Goal: Information Seeking & Learning: Find contact information

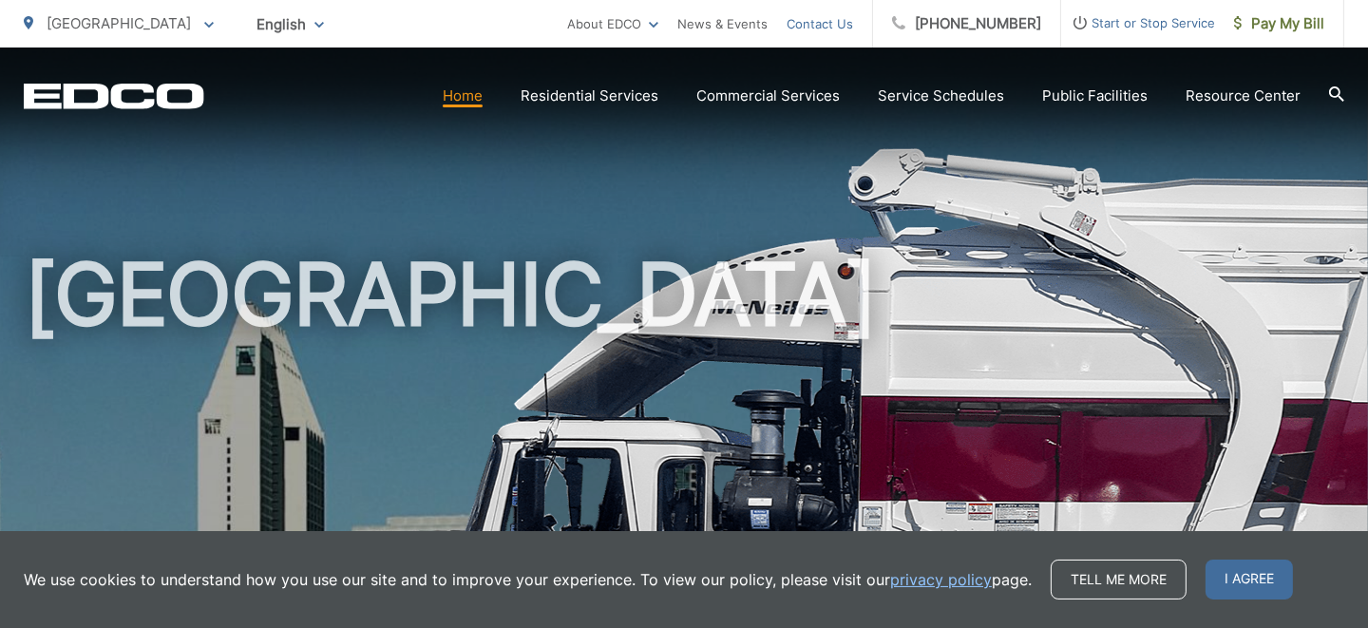
click at [844, 24] on link "Contact Us" at bounding box center [819, 23] width 66 height 23
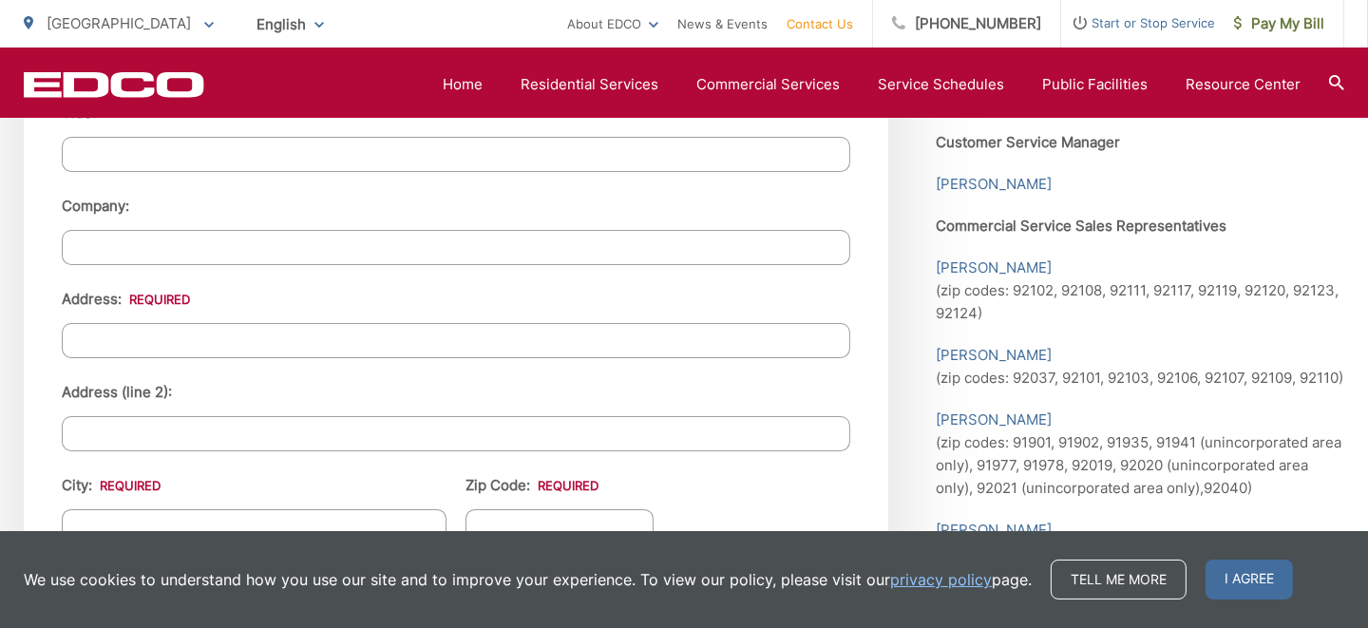
scroll to position [1866, 0]
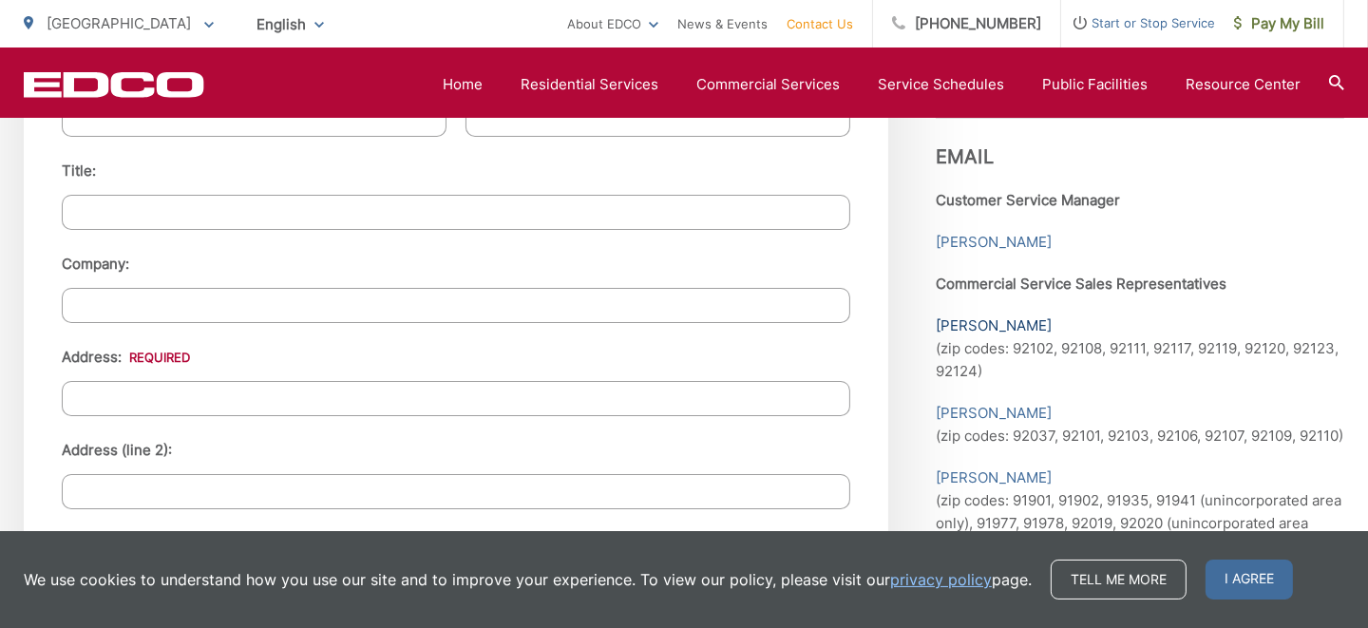
click at [972, 314] on link "Healoha Fox" at bounding box center [994, 325] width 116 height 23
click at [1002, 314] on link "Healoha Fox" at bounding box center [994, 325] width 116 height 23
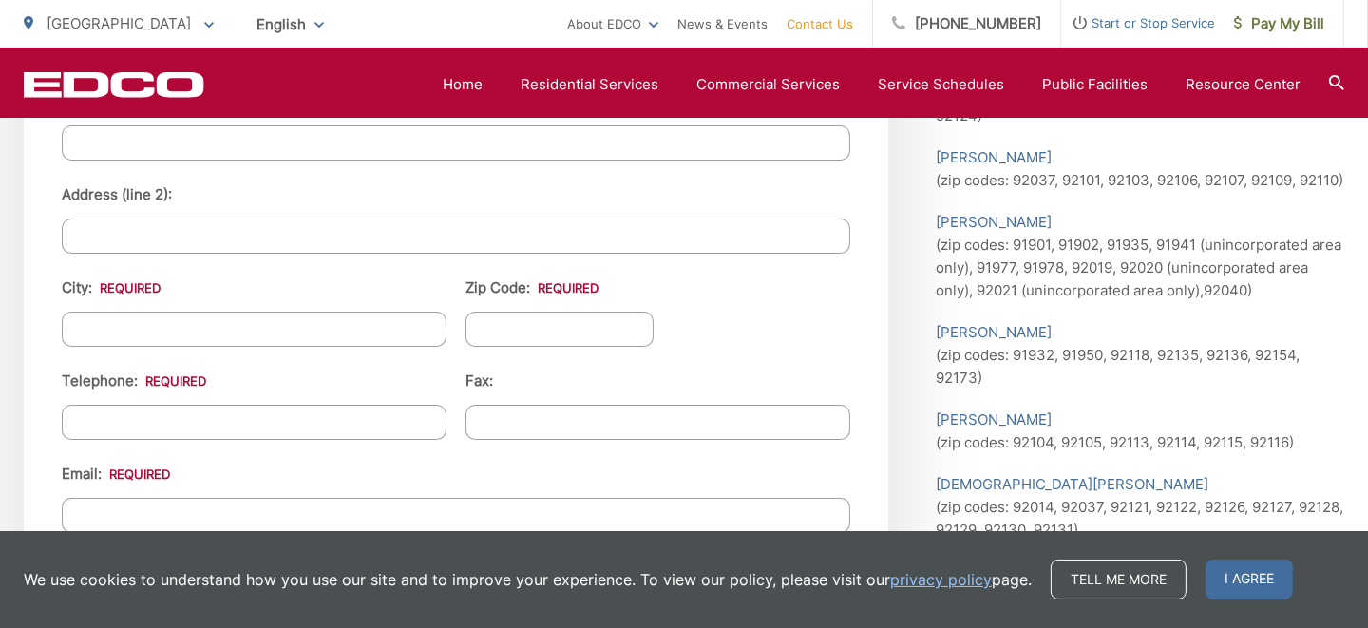
scroll to position [2782, 0]
